Goal: Information Seeking & Learning: Learn about a topic

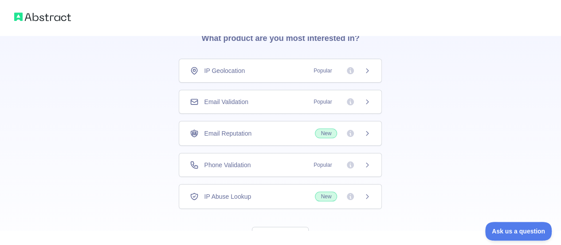
scroll to position [79, 0]
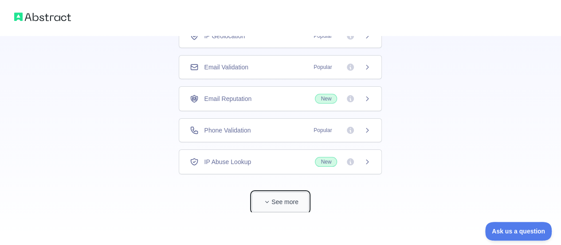
click at [283, 198] on button "See more" at bounding box center [280, 202] width 57 height 20
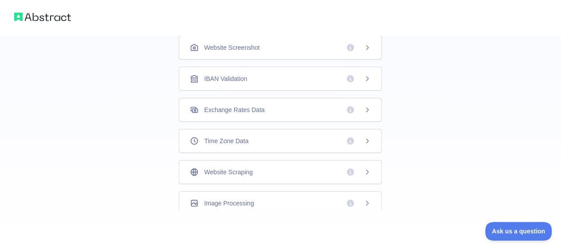
scroll to position [29, 0]
click at [309, 168] on div "Website Scraping" at bounding box center [280, 171] width 181 height 9
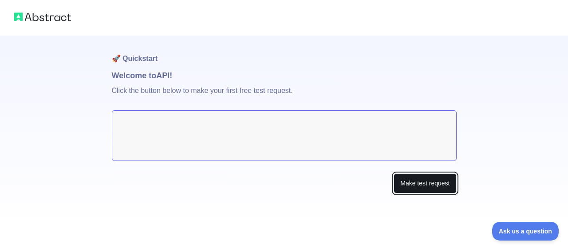
click at [419, 184] on button "Make test request" at bounding box center [425, 183] width 63 height 20
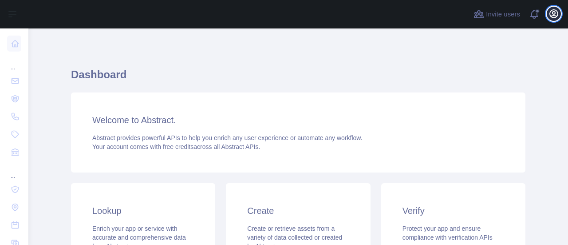
click at [557, 18] on icon "button" at bounding box center [554, 13] width 11 height 11
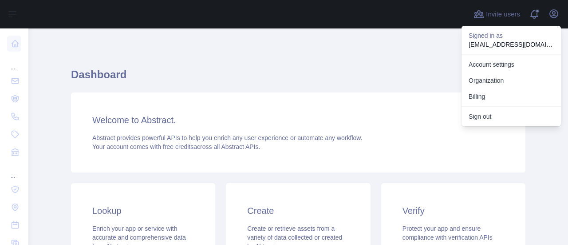
click at [422, 82] on h1 "Dashboard" at bounding box center [298, 77] width 454 height 21
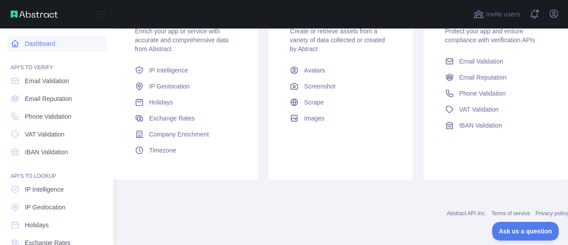
click at [63, 47] on link "Dashboard" at bounding box center [56, 44] width 99 height 16
click at [55, 134] on span "VAT Validation" at bounding box center [45, 134] width 40 height 9
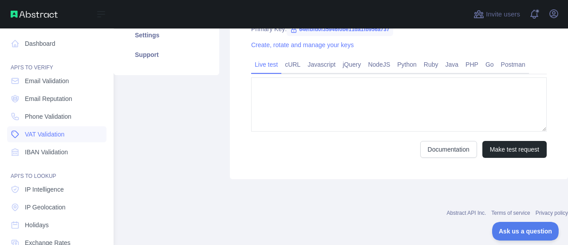
type textarea "**********"
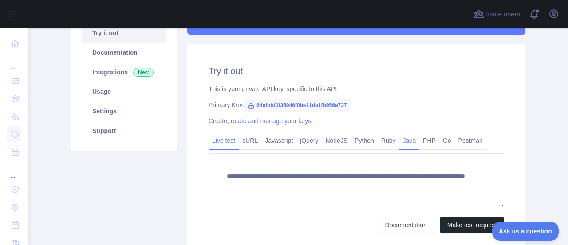
scroll to position [87, 0]
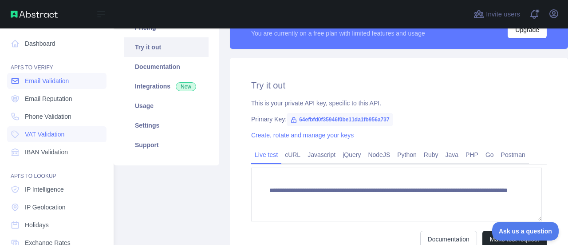
click at [67, 82] on span "Email Validation" at bounding box center [47, 80] width 44 height 9
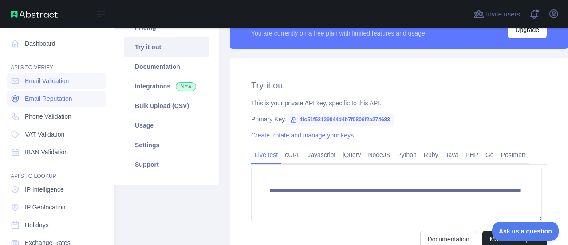
click at [66, 92] on link "Email Reputation" at bounding box center [56, 99] width 99 height 16
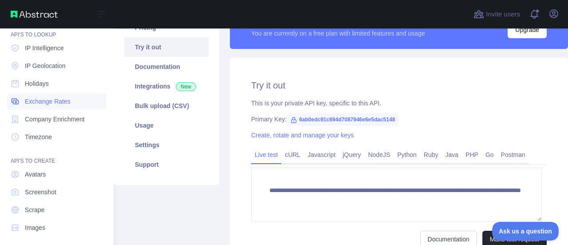
scroll to position [146, 0]
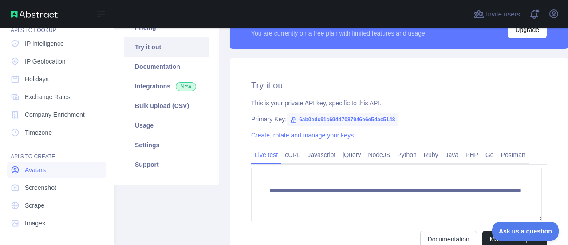
click at [57, 167] on link "Avatars" at bounding box center [56, 170] width 99 height 16
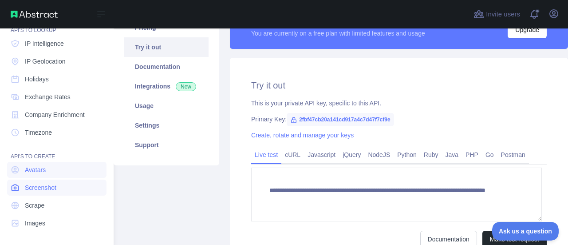
scroll to position [146, 0]
click at [58, 183] on link "Screenshot" at bounding box center [56, 187] width 99 height 16
click at [56, 198] on link "Scrape" at bounding box center [56, 205] width 99 height 16
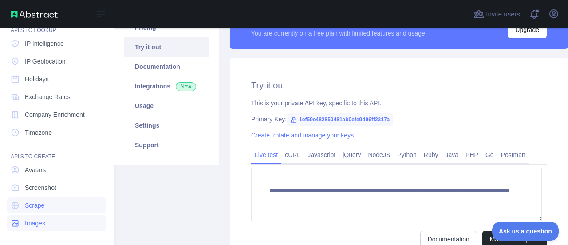
click at [52, 219] on link "Images" at bounding box center [56, 223] width 99 height 16
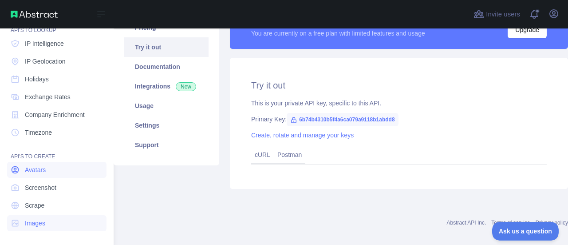
click at [69, 166] on link "Avatars" at bounding box center [56, 170] width 99 height 16
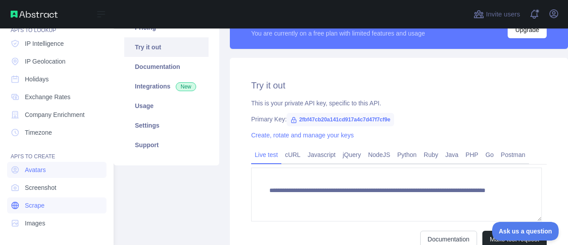
click at [73, 200] on link "Scrape" at bounding box center [56, 205] width 99 height 16
